Goal: Task Accomplishment & Management: Manage account settings

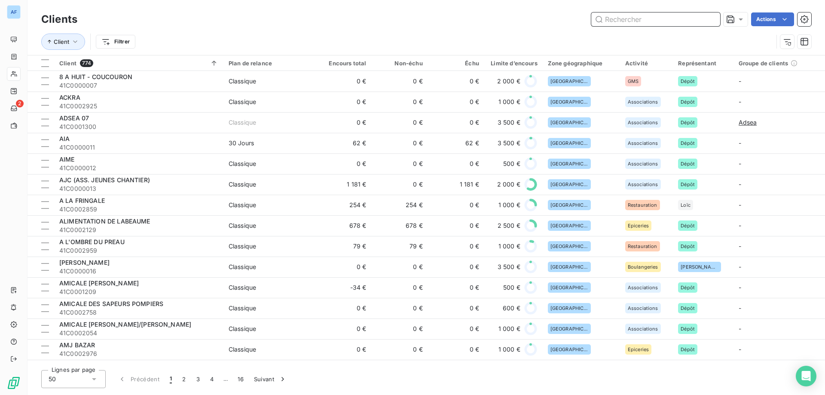
click at [636, 19] on input "text" at bounding box center [655, 19] width 129 height 14
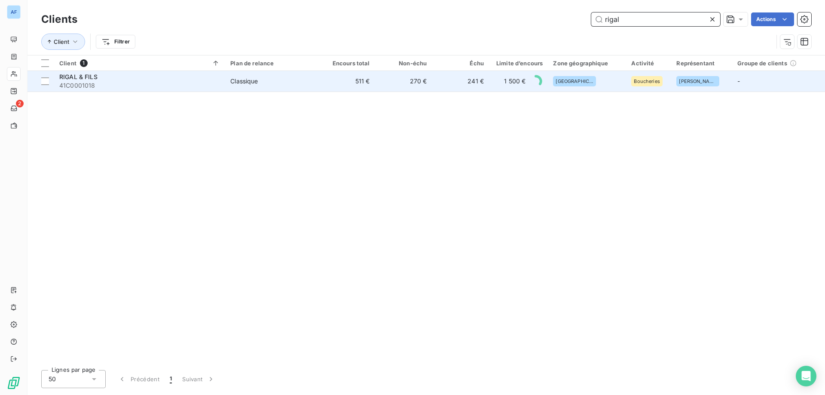
type input "rigal"
click at [253, 85] on div "Classique" at bounding box center [243, 81] width 27 height 9
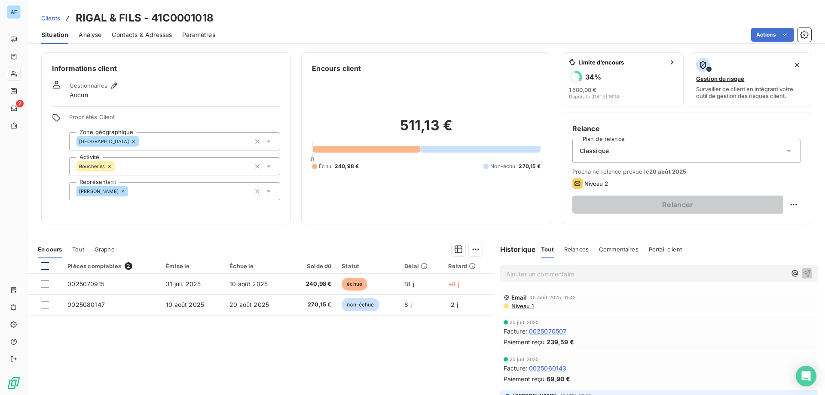
click at [46, 267] on div at bounding box center [45, 266] width 8 height 8
click at [471, 255] on html "AF 2 Clients RIGAL & FILS - 41C0001018 Situation Analyse Contacts & Adresses Pa…" at bounding box center [412, 197] width 825 height 395
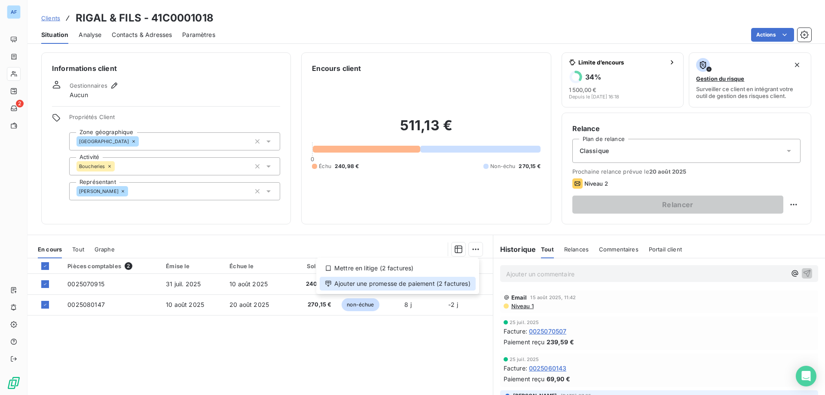
click at [460, 286] on div "Ajouter une promesse de paiement (2 factures)" at bounding box center [398, 284] width 156 height 14
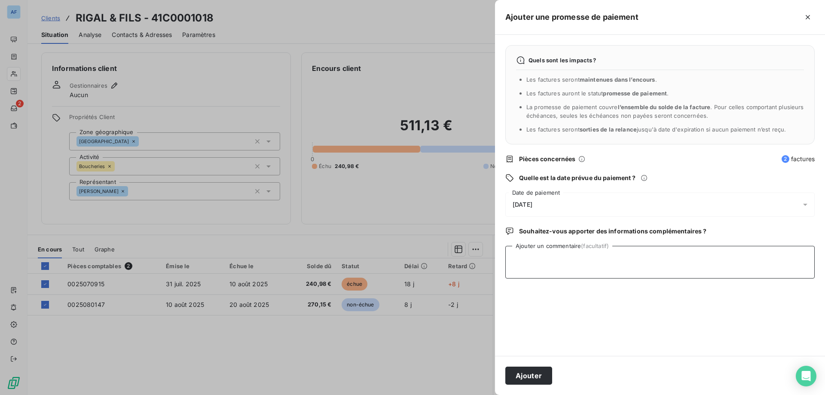
click at [538, 267] on textarea "Ajouter un commentaire (facultatif)" at bounding box center [659, 262] width 309 height 33
click at [556, 208] on div "[DATE]" at bounding box center [659, 204] width 309 height 24
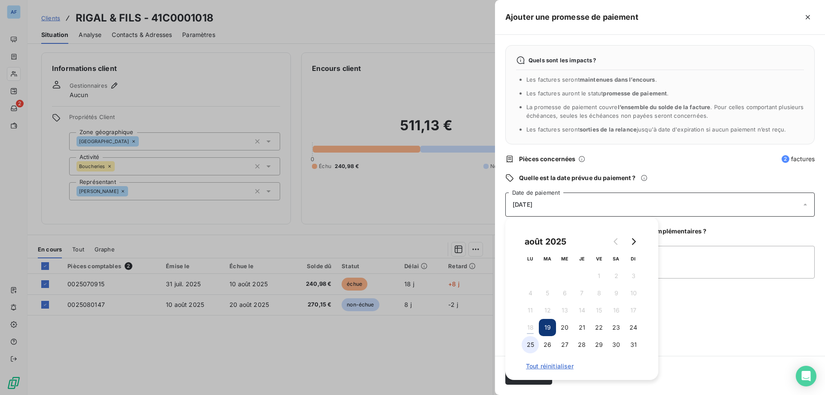
click at [524, 346] on button "25" at bounding box center [529, 344] width 17 height 17
click at [712, 250] on textarea "Ajouter un commentaire (facultatif)" at bounding box center [659, 262] width 309 height 33
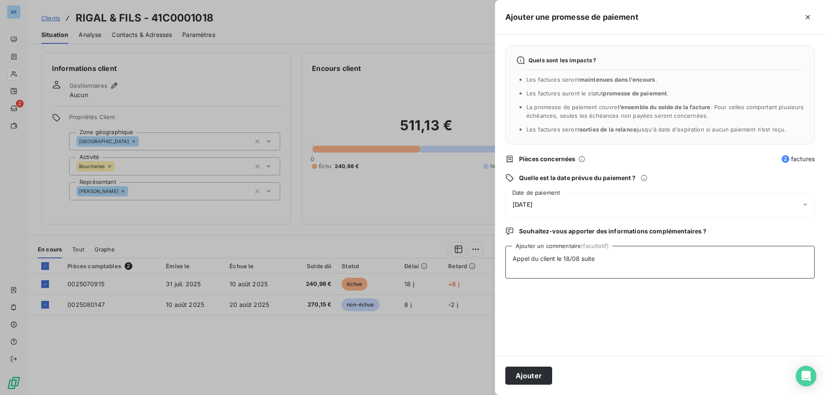
click at [688, 264] on textarea "Appel du client le 18/08 suite" at bounding box center [659, 262] width 309 height 33
click at [688, 271] on textarea "Appel du client le 18/08 suite mail de relance du 15/08 :" at bounding box center [659, 262] width 309 height 33
click at [689, 266] on textarea "Appel du client le 18/08 suite mail de relance du 15/08 :" at bounding box center [659, 262] width 309 height 33
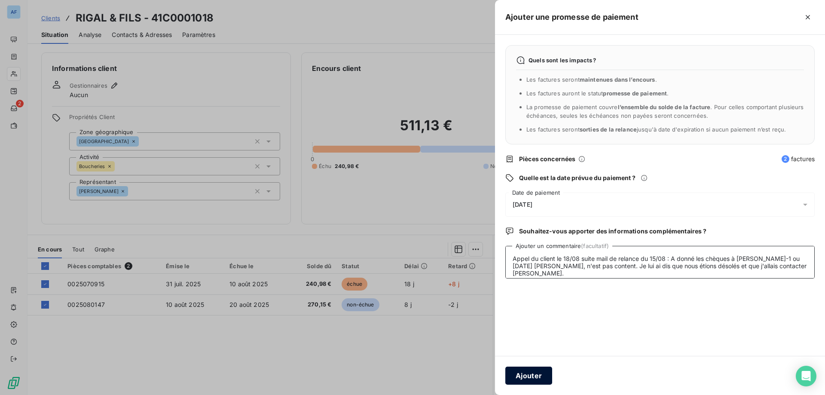
type textarea "Appel du client le 18/08 suite mail de relance du 15/08 : A donné les chèques à…"
click at [536, 371] on button "Ajouter" at bounding box center [528, 375] width 47 height 18
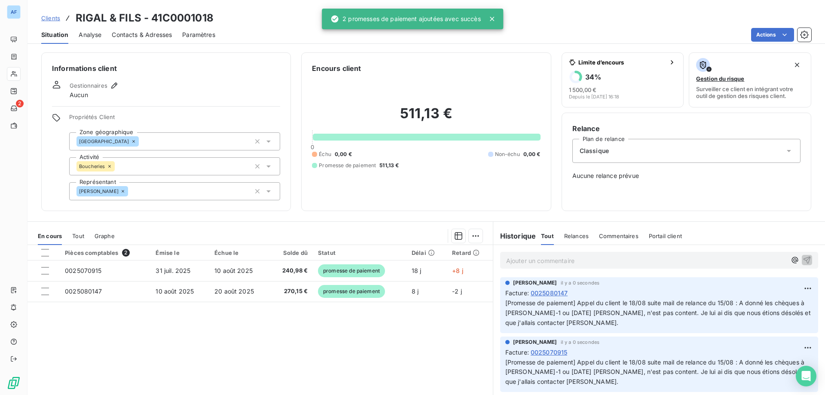
click at [555, 261] on p "Ajouter un commentaire ﻿" at bounding box center [646, 260] width 280 height 11
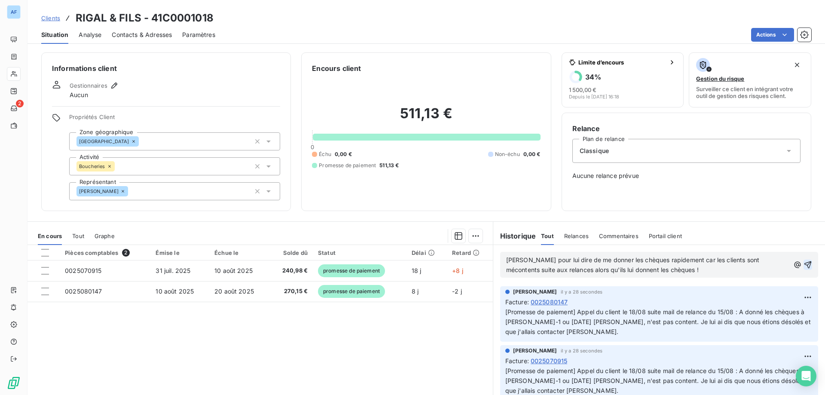
click at [803, 261] on icon "button" at bounding box center [807, 264] width 9 height 9
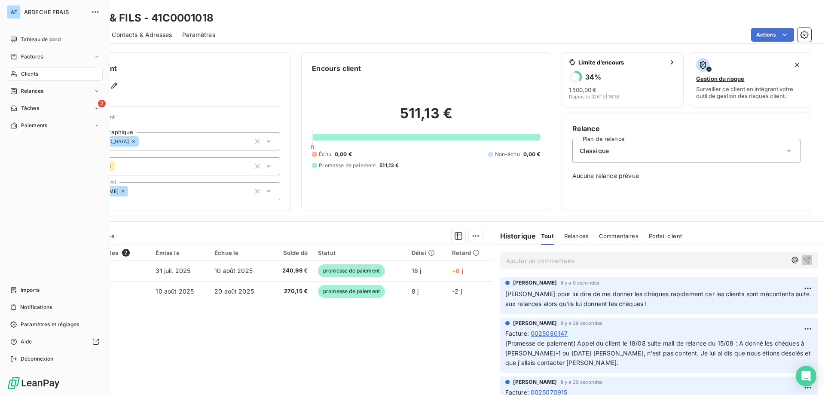
click at [40, 73] on div "Clients" at bounding box center [55, 74] width 96 height 14
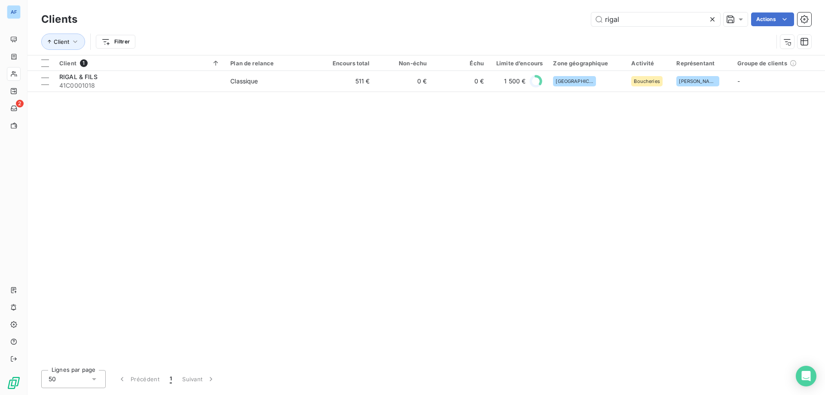
click at [710, 21] on icon at bounding box center [712, 19] width 9 height 9
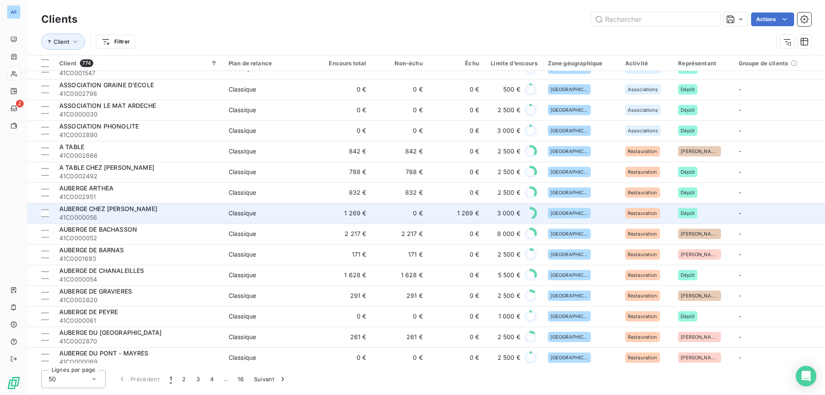
scroll to position [653, 0]
